Goal: Task Accomplishment & Management: Complete application form

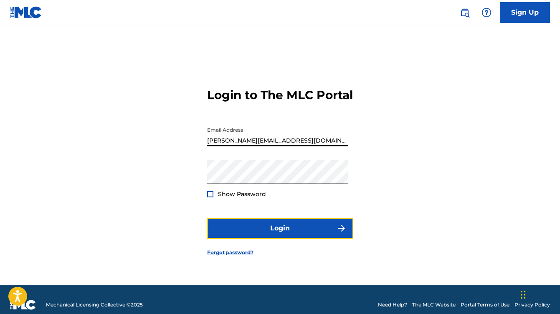
click at [273, 236] on button "Login" at bounding box center [280, 228] width 146 height 21
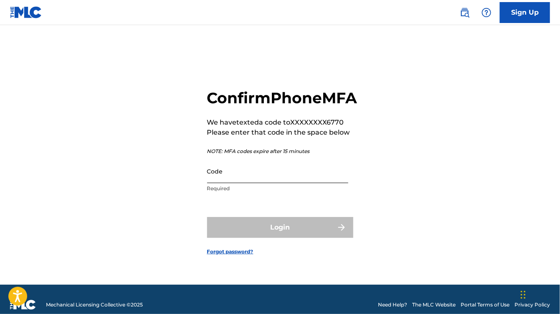
click at [231, 180] on input "Code" at bounding box center [277, 171] width 141 height 24
paste input "052110"
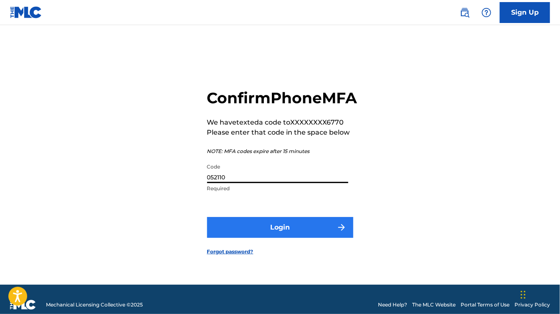
type input "052110"
click at [244, 238] on button "Login" at bounding box center [280, 227] width 146 height 21
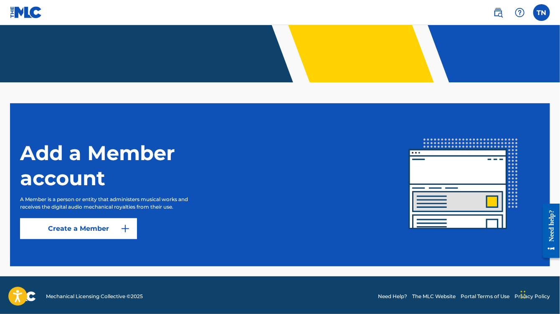
scroll to position [150, 0]
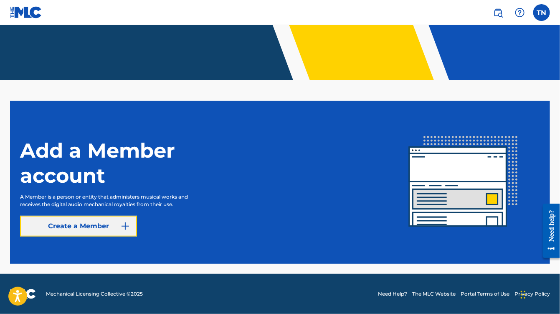
click at [113, 227] on link "Create a Member" at bounding box center [78, 226] width 117 height 21
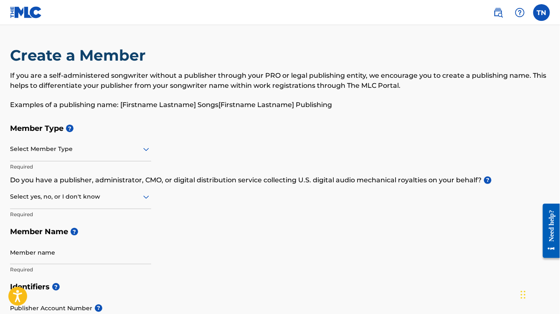
click at [125, 150] on div at bounding box center [80, 149] width 141 height 10
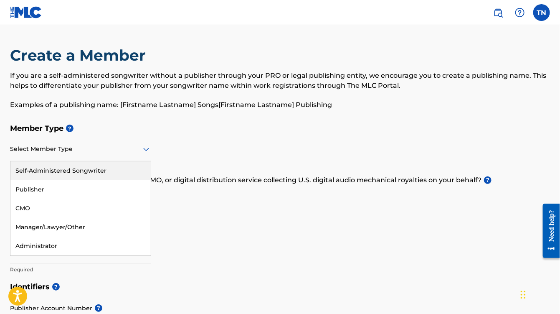
click at [104, 171] on div "Self-Administered Songwriter" at bounding box center [80, 170] width 140 height 19
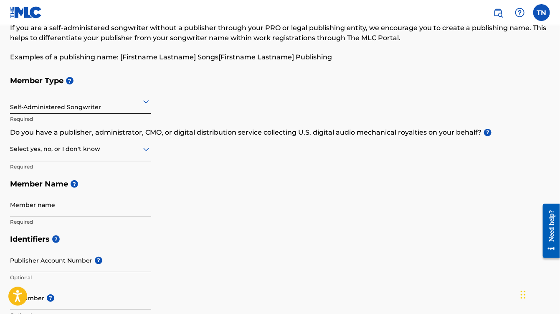
scroll to position [50, 0]
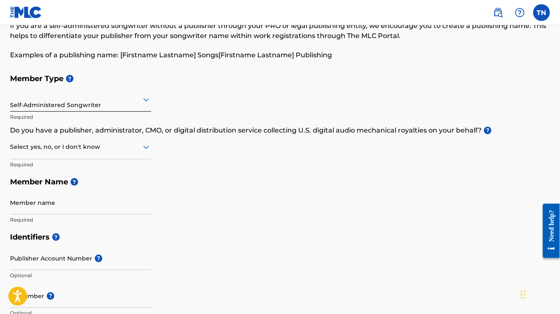
click at [80, 146] on div at bounding box center [80, 147] width 141 height 10
click at [71, 165] on div "Yes" at bounding box center [80, 168] width 140 height 19
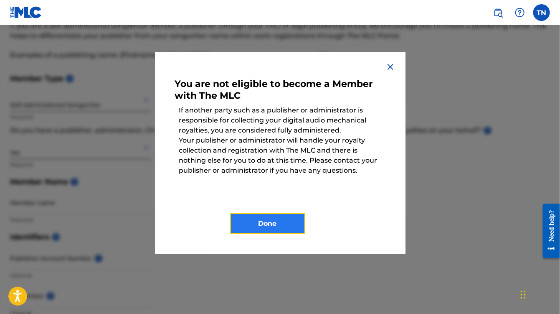
click at [236, 224] on button "Done" at bounding box center [267, 223] width 75 height 21
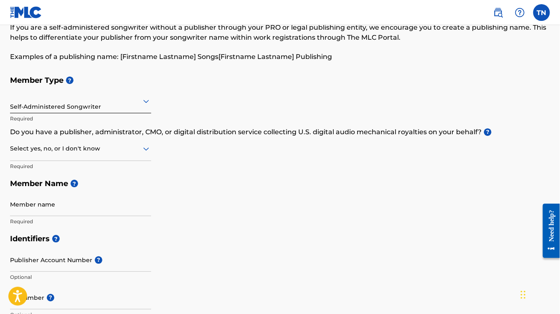
scroll to position [46, 0]
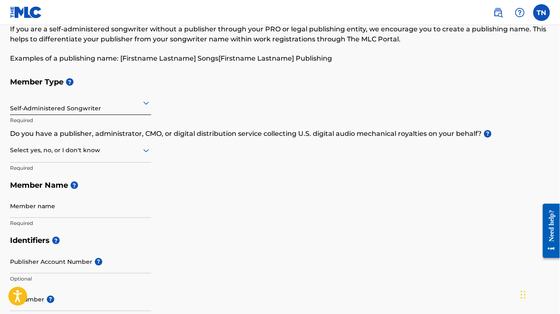
click at [148, 152] on icon at bounding box center [146, 150] width 10 height 10
click at [99, 187] on div "No" at bounding box center [80, 190] width 140 height 19
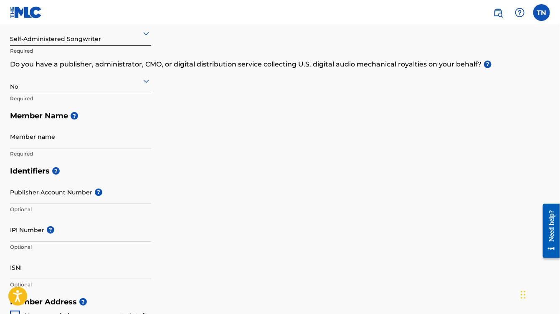
scroll to position [117, 0]
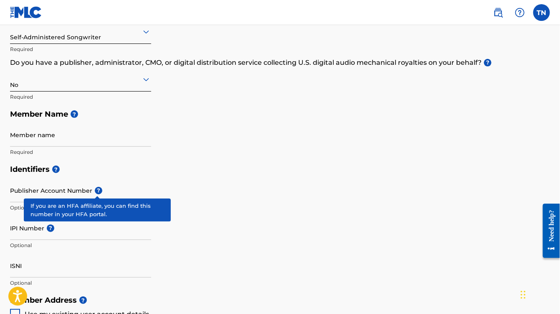
click at [99, 191] on span "?" at bounding box center [99, 191] width 8 height 8
click at [99, 191] on input "Publisher Account Number ?" at bounding box center [80, 190] width 141 height 24
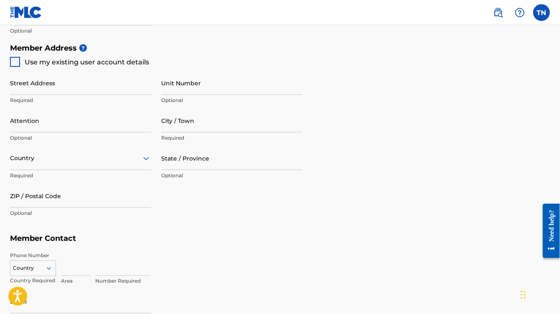
scroll to position [373, 0]
